Goal: Information Seeking & Learning: Learn about a topic

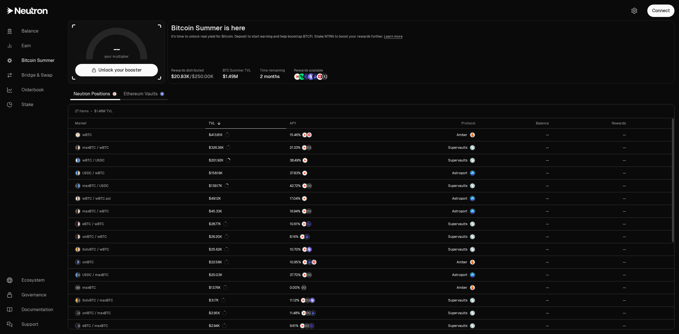
click at [150, 94] on link "Ethereum Vaults" at bounding box center [144, 93] width 48 height 11
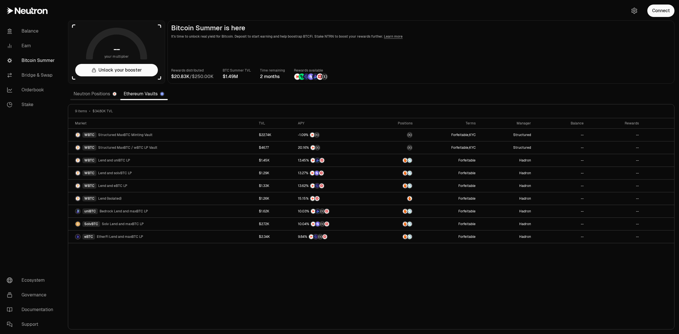
click at [99, 94] on link "Neutron Positions" at bounding box center [95, 93] width 50 height 11
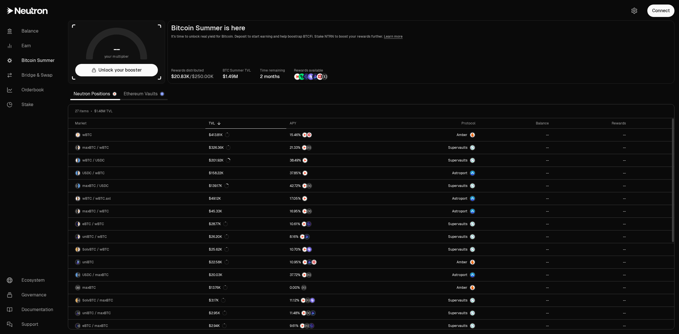
click at [143, 95] on link "Ethereum Vaults" at bounding box center [144, 93] width 48 height 11
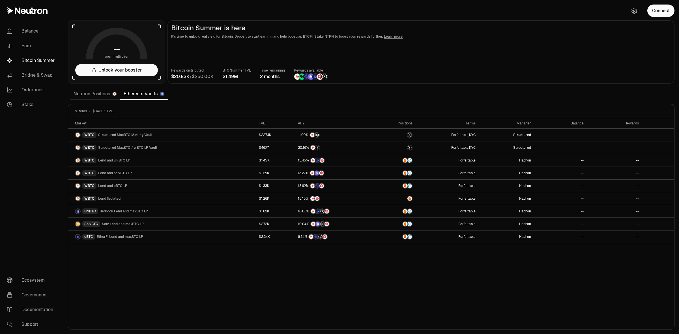
click at [103, 95] on link "Neutron Positions" at bounding box center [95, 93] width 50 height 11
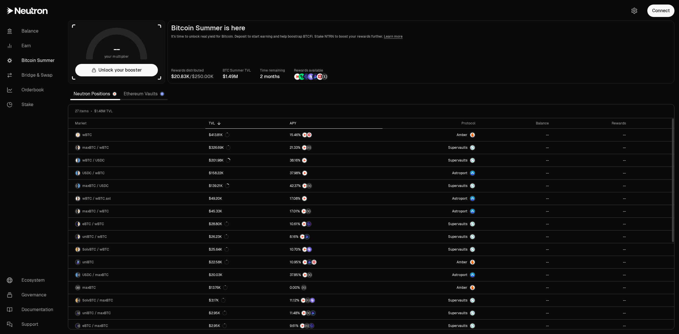
click at [319, 123] on div "APY" at bounding box center [334, 123] width 89 height 5
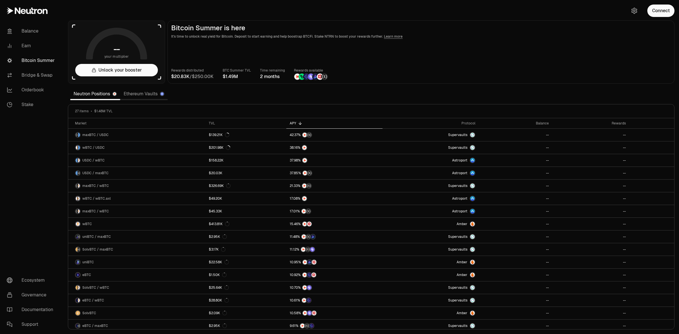
click at [142, 96] on link "Ethereum Vaults" at bounding box center [144, 93] width 48 height 11
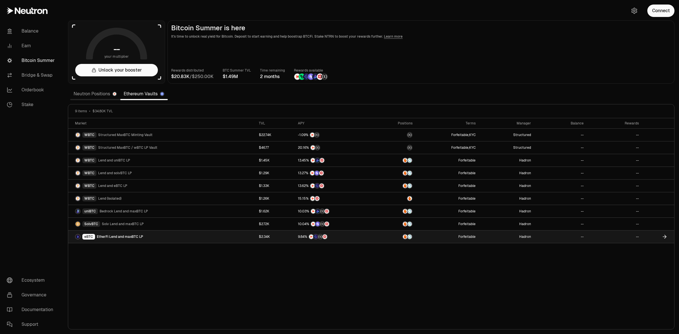
click at [139, 237] on span "EtherFi Lend and maxBTC LP" at bounding box center [120, 237] width 46 height 5
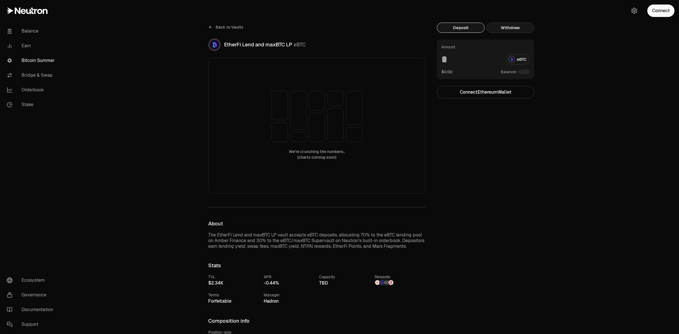
click at [516, 29] on button "Withdraw" at bounding box center [510, 28] width 48 height 10
click at [473, 29] on button "Deposit" at bounding box center [461, 28] width 48 height 10
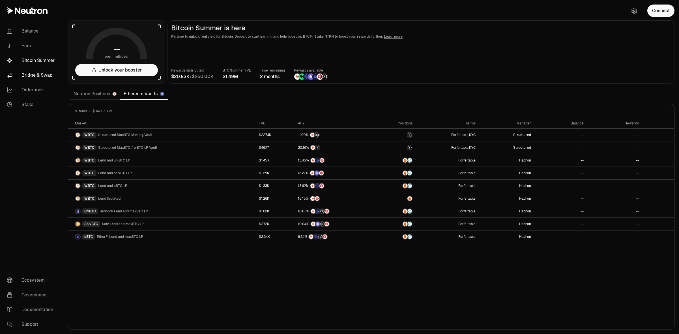
click at [31, 75] on link "Bridge & Swap" at bounding box center [31, 75] width 59 height 15
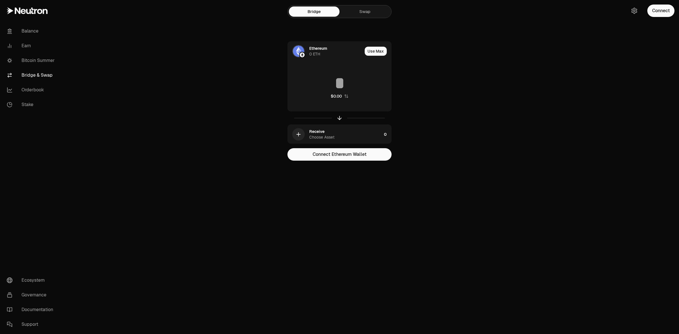
click at [354, 9] on link "Swap" at bounding box center [365, 12] width 51 height 10
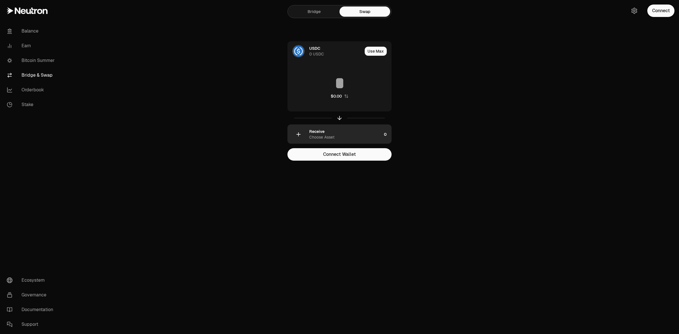
click at [329, 134] on div "Choose Asset" at bounding box center [321, 137] width 25 height 6
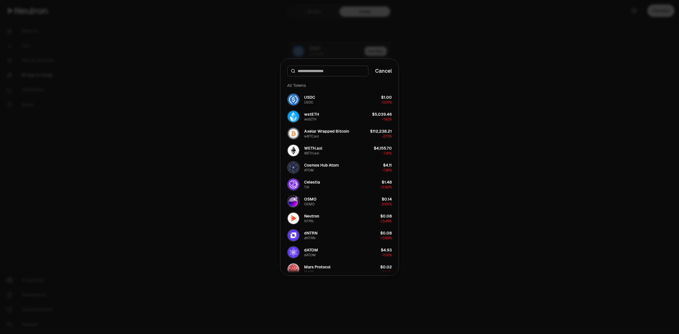
click at [224, 157] on div at bounding box center [339, 167] width 679 height 334
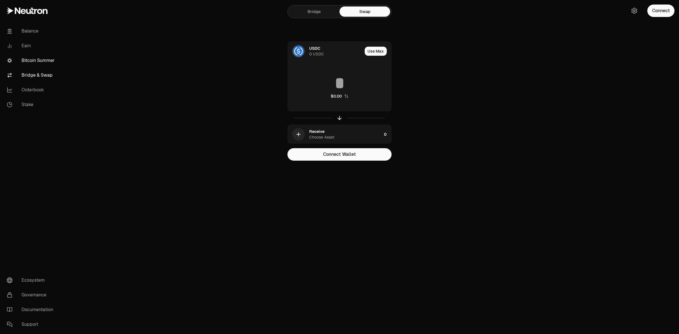
click at [46, 61] on link "Bitcoin Summer" at bounding box center [31, 60] width 59 height 15
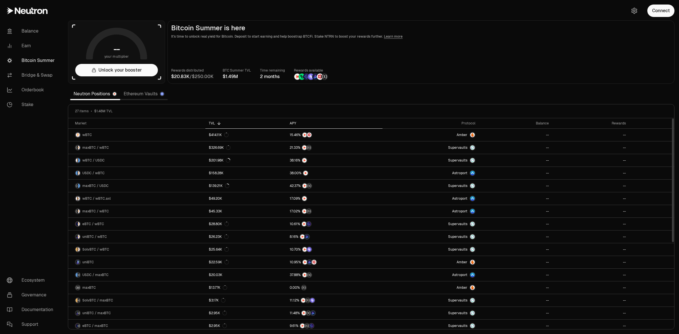
click at [292, 119] on th "APY" at bounding box center [334, 123] width 96 height 10
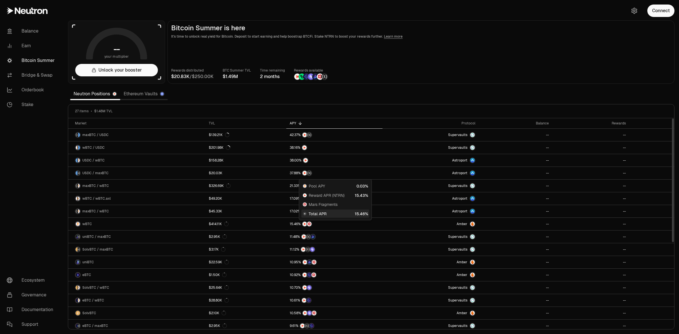
click at [158, 94] on link "Ethereum Vaults" at bounding box center [144, 93] width 48 height 11
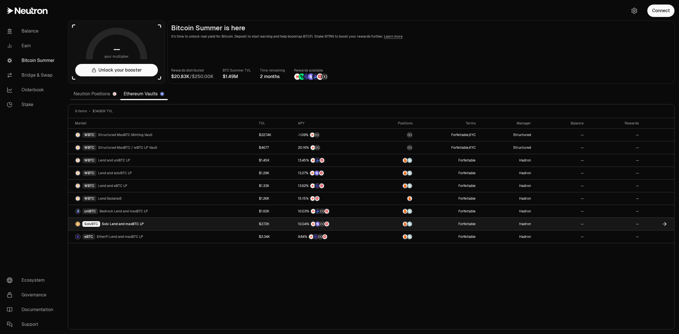
click at [139, 222] on span "Solv Lend and maxBTC LP" at bounding box center [123, 224] width 42 height 5
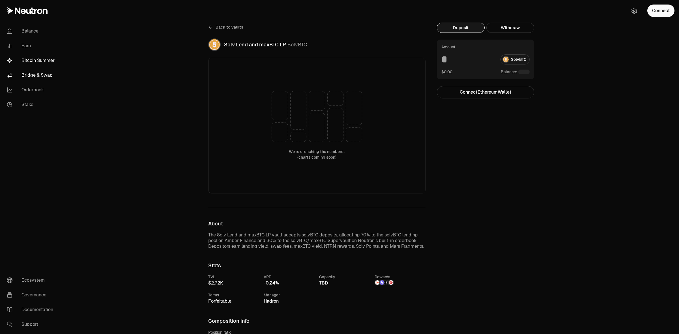
click at [42, 74] on link "Bridge & Swap" at bounding box center [31, 75] width 59 height 15
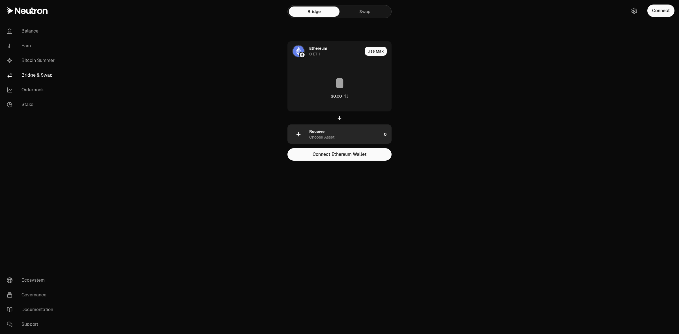
click at [316, 130] on div "Receive" at bounding box center [316, 132] width 15 height 6
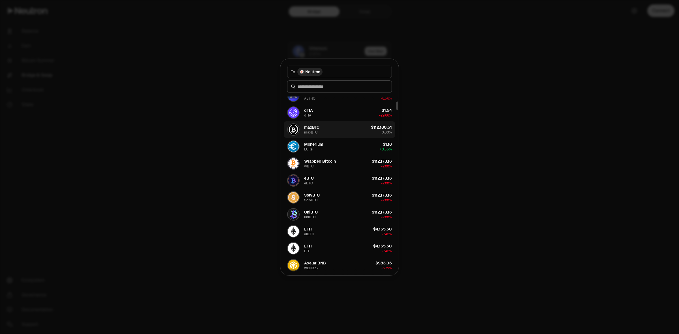
scroll to position [212, 0]
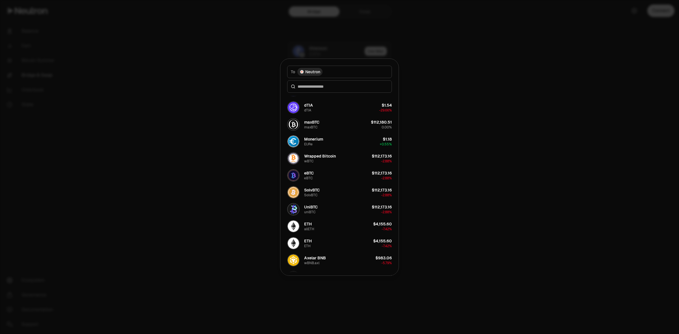
click at [218, 139] on div at bounding box center [339, 167] width 679 height 334
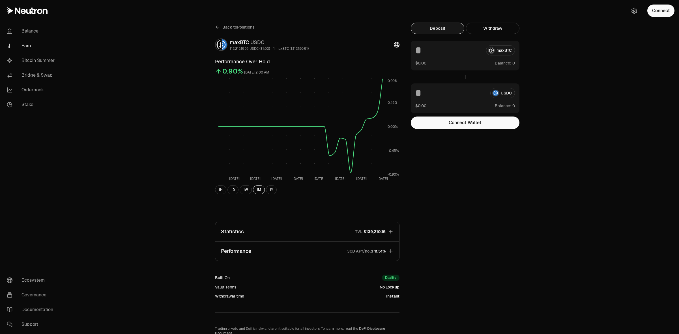
click at [503, 51] on div "maxBTC" at bounding box center [465, 50] width 100 height 10
